Goal: Information Seeking & Learning: Learn about a topic

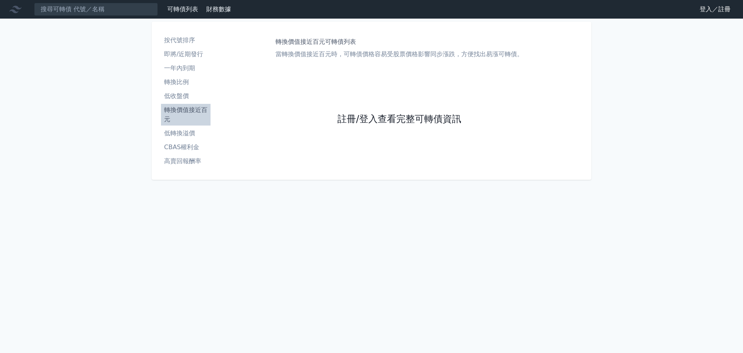
click at [359, 119] on link "註冊/登入查看完整可轉債資訊" at bounding box center [400, 119] width 124 height 12
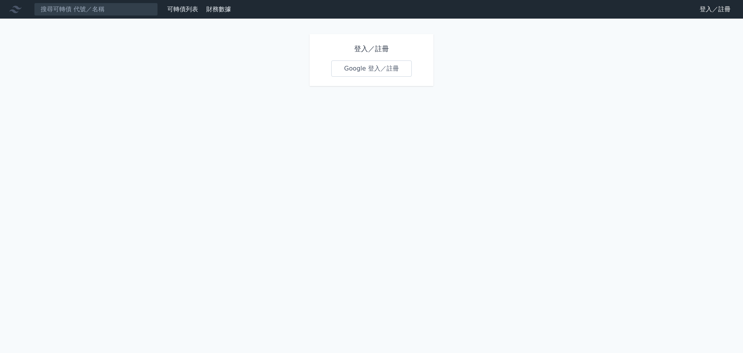
click at [379, 76] on link "Google 登入／註冊" at bounding box center [371, 68] width 81 height 16
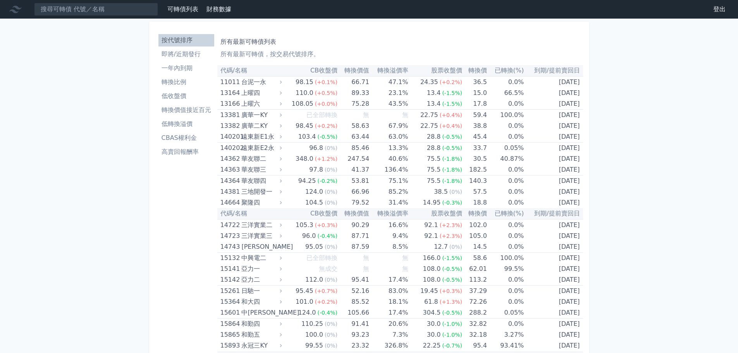
click at [200, 83] on li "轉換比例" at bounding box center [186, 81] width 56 height 9
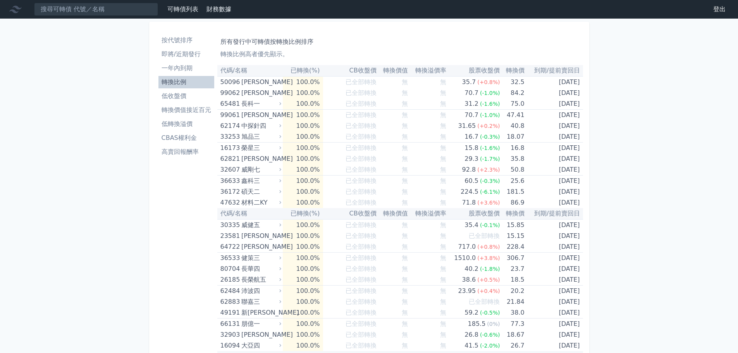
click at [190, 113] on li "轉換價值接近百元" at bounding box center [186, 109] width 56 height 9
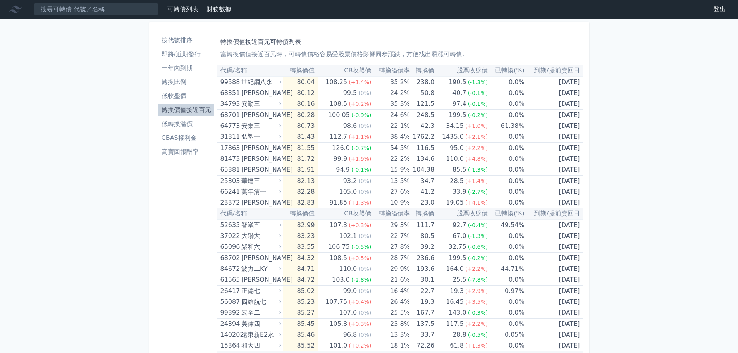
click at [308, 72] on th "轉換價值" at bounding box center [300, 70] width 35 height 11
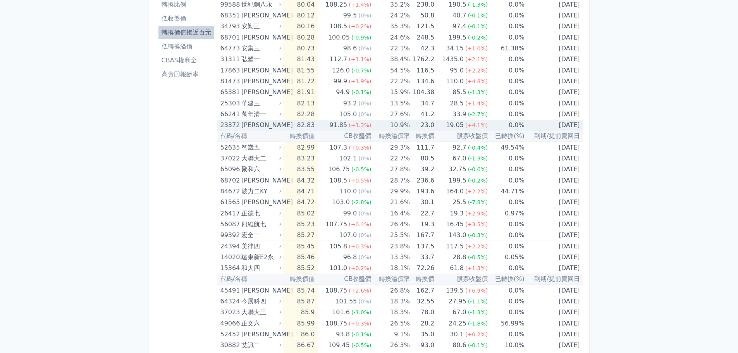
scroll to position [39, 0]
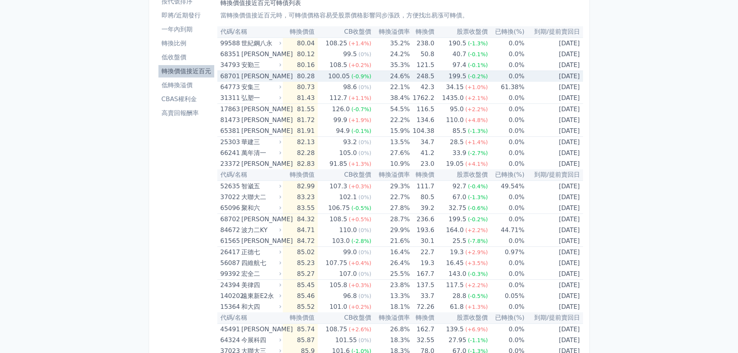
click at [455, 78] on div "199.5" at bounding box center [457, 76] width 21 height 11
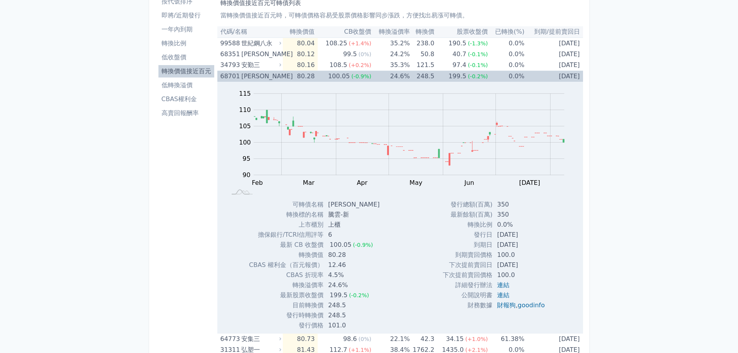
click at [455, 78] on div "199.5" at bounding box center [457, 76] width 21 height 11
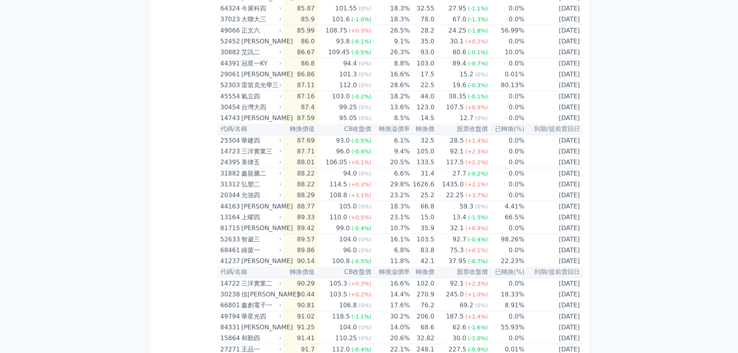
scroll to position [387, 0]
